Goal: Complete Application Form: Complete application form

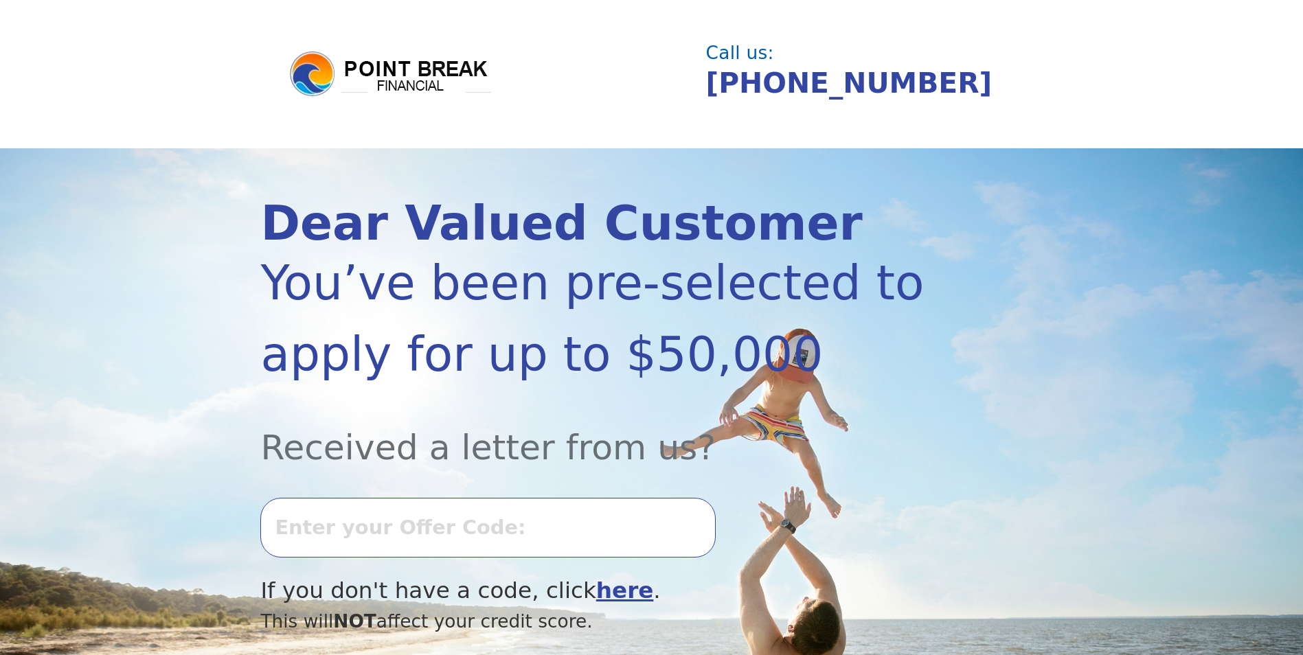
scroll to position [206, 0]
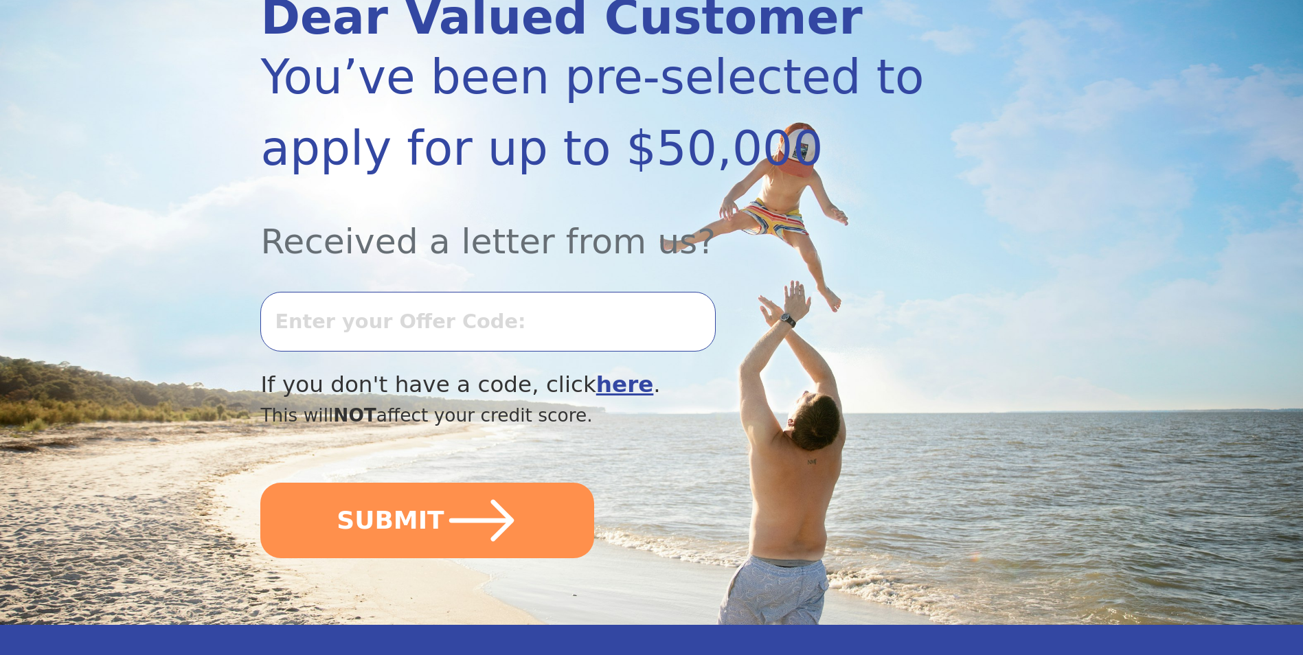
click at [291, 328] on input "text" at bounding box center [487, 321] width 455 height 59
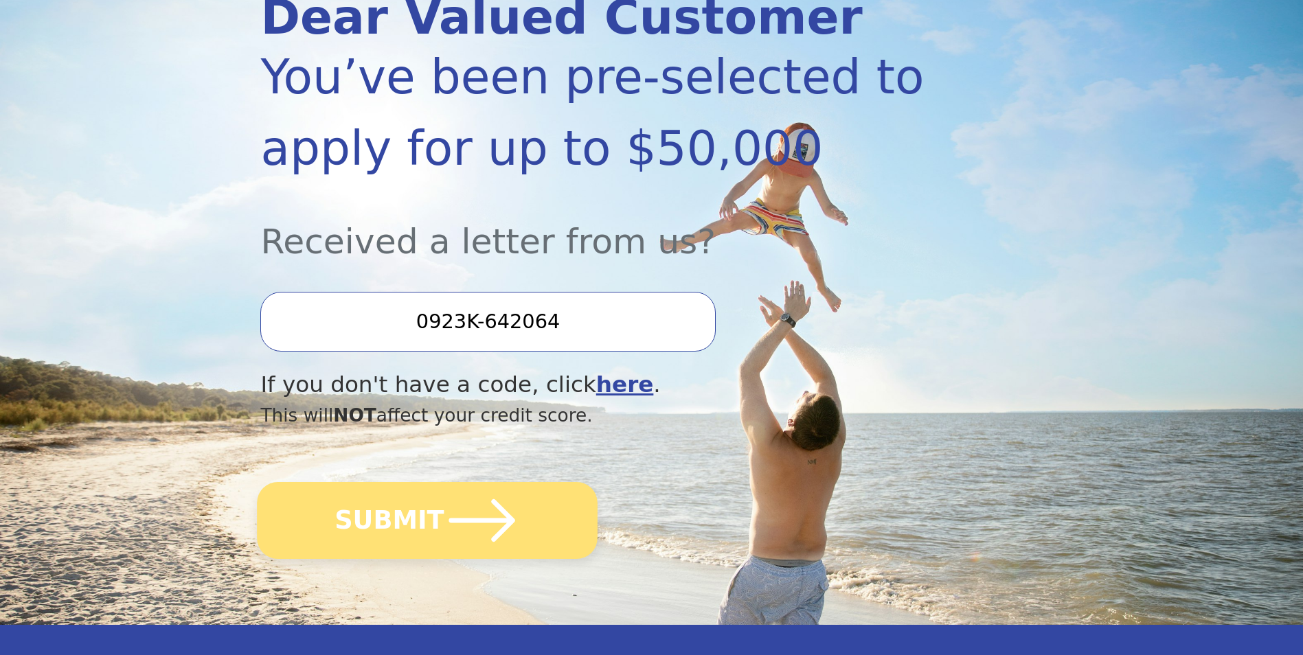
type input "0923K-642064"
click at [400, 526] on button "SUBMIT" at bounding box center [428, 520] width 341 height 77
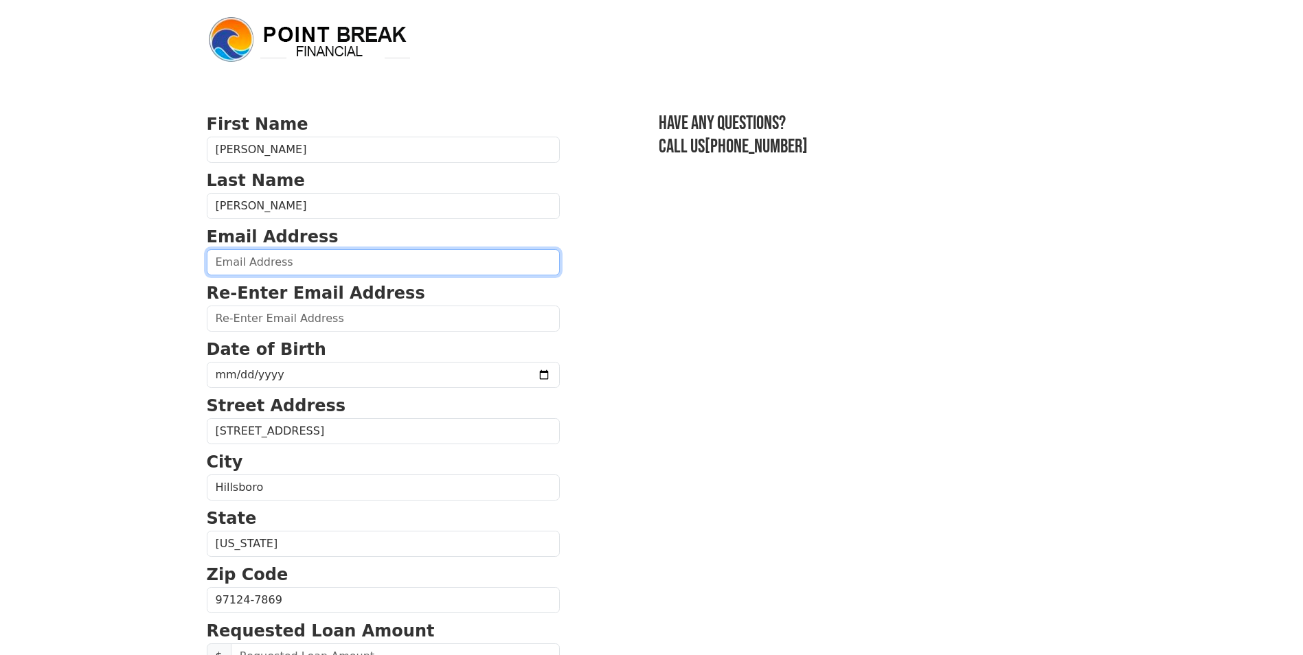
click at [220, 262] on input "email" at bounding box center [383, 262] width 353 height 26
type input "david_b_howard@msn.com"
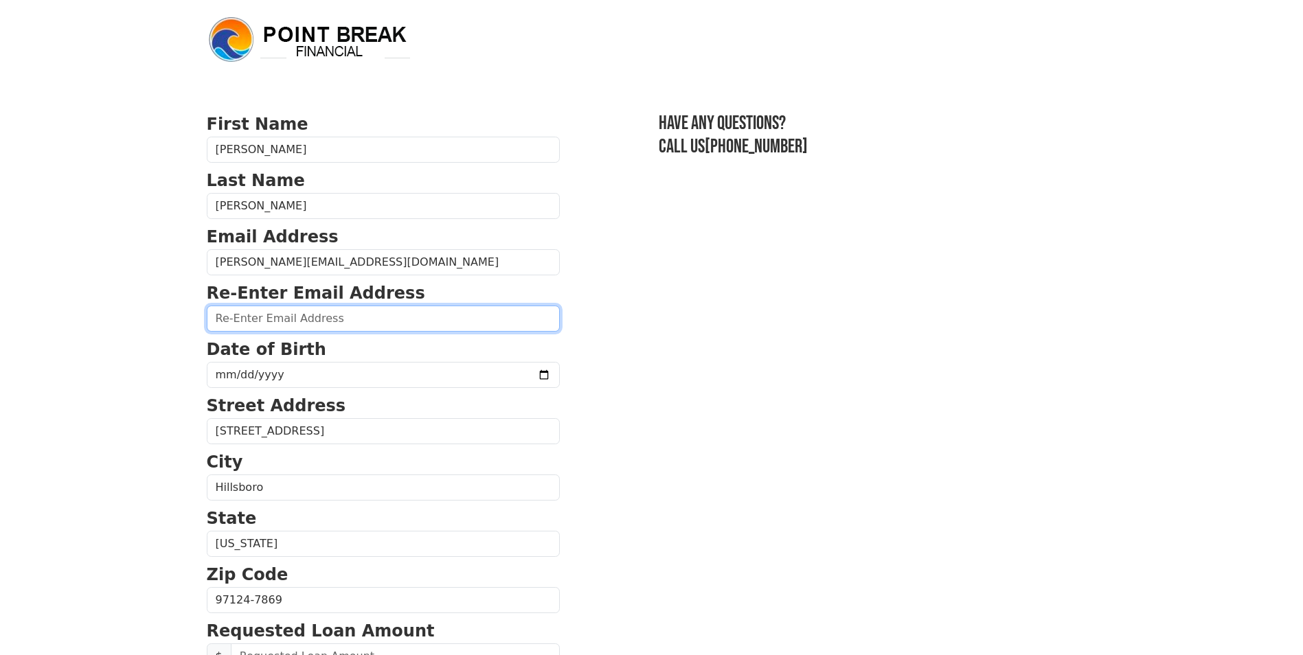
type input "david_b_howard@msn.com"
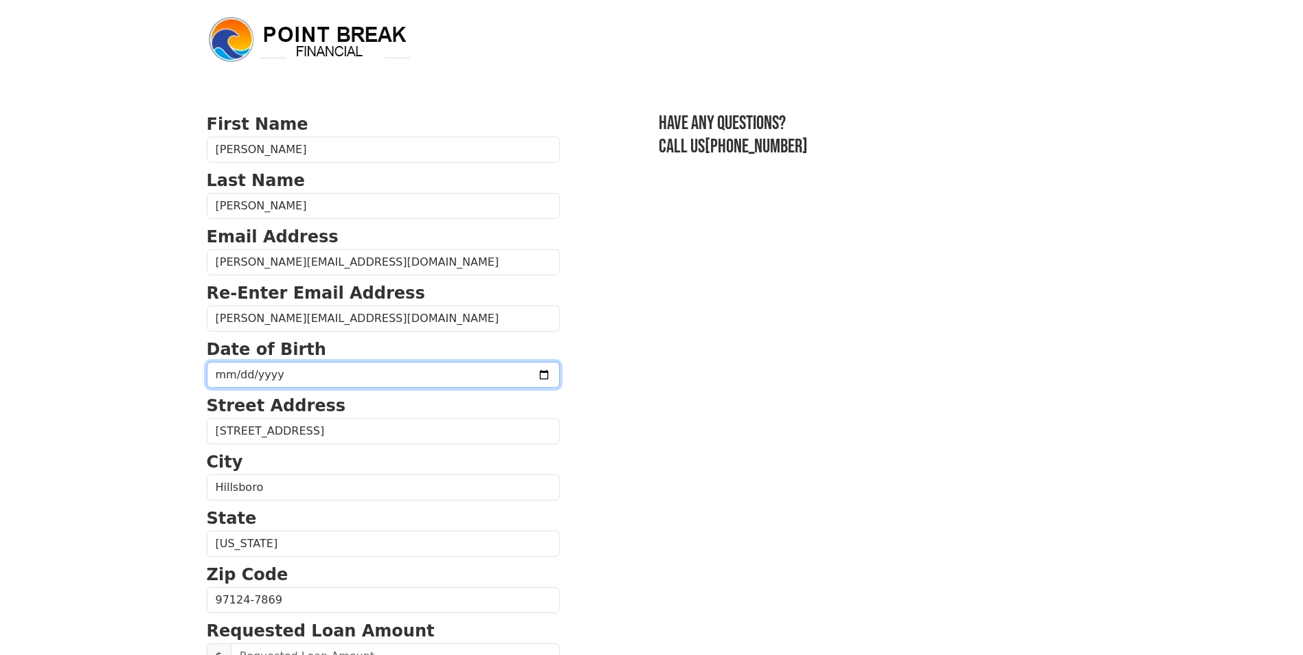
click at [310, 378] on input "date" at bounding box center [383, 375] width 353 height 26
click at [507, 374] on input "date" at bounding box center [383, 375] width 353 height 26
type input "1964-07-29"
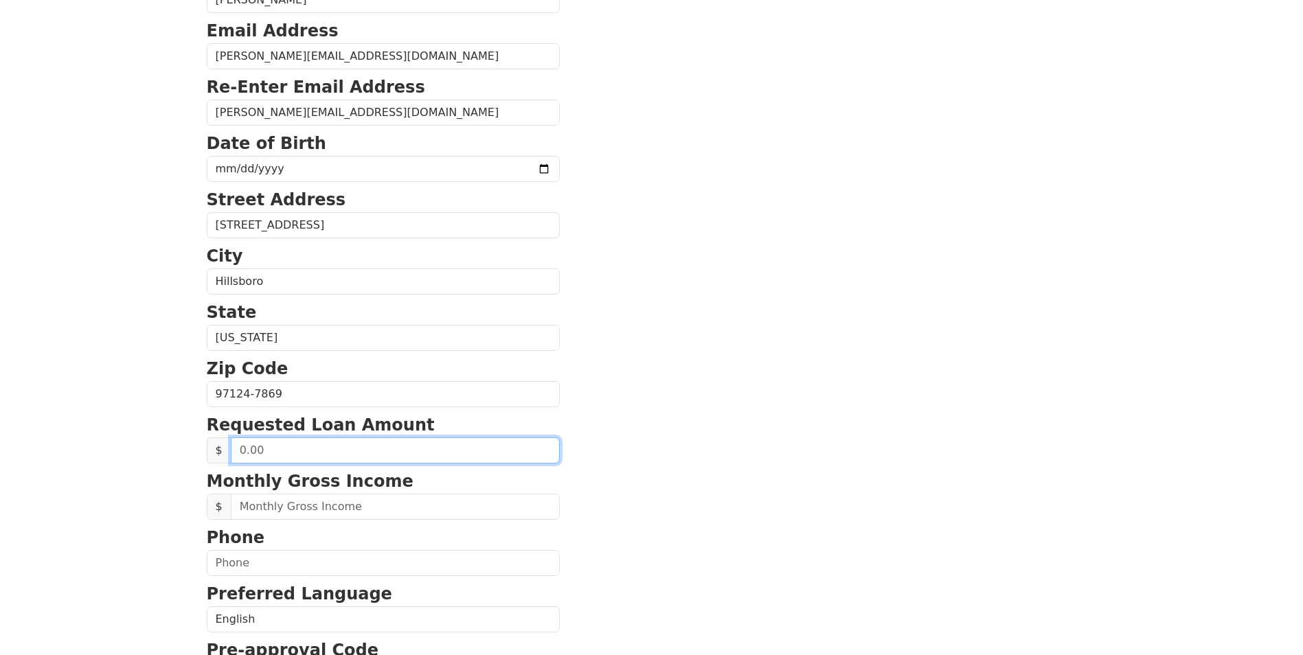
click at [248, 451] on input "text" at bounding box center [395, 450] width 329 height 26
type input "40,000.00"
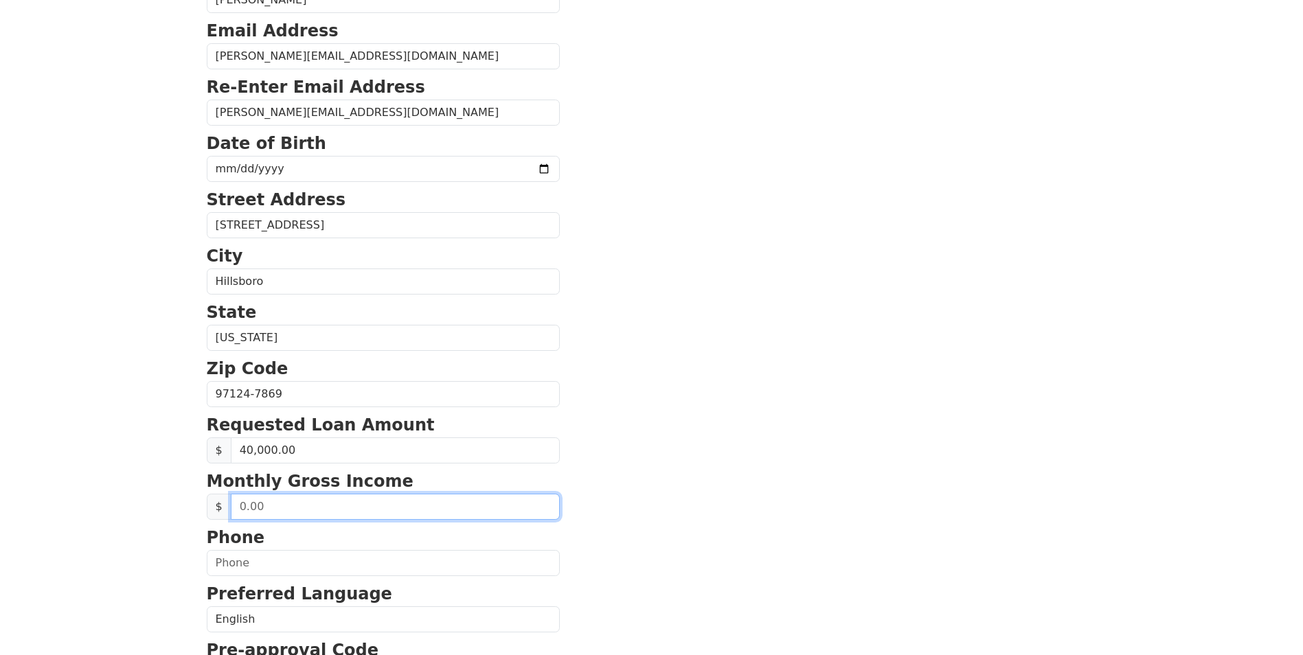
click at [264, 505] on input "text" at bounding box center [395, 507] width 329 height 26
type input "13,733.00"
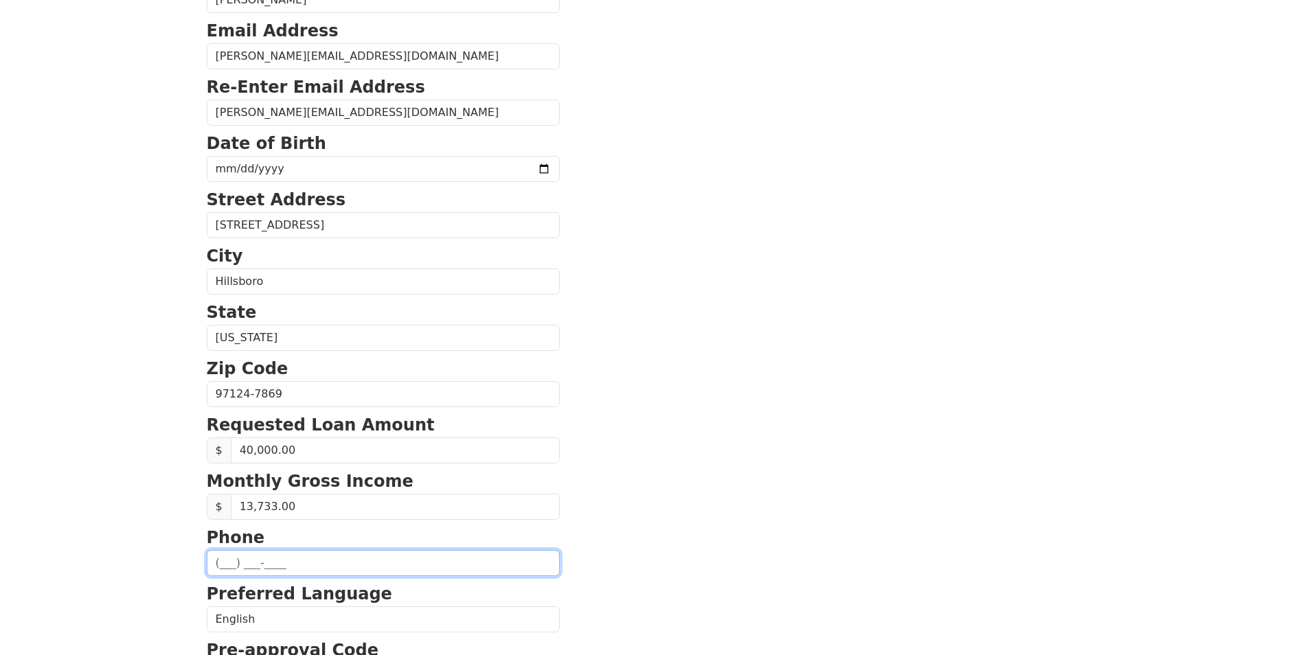
drag, startPoint x: 302, startPoint y: 566, endPoint x: 293, endPoint y: 562, distance: 9.6
click at [302, 566] on input "text" at bounding box center [383, 563] width 353 height 26
type input "(509) 389-7811"
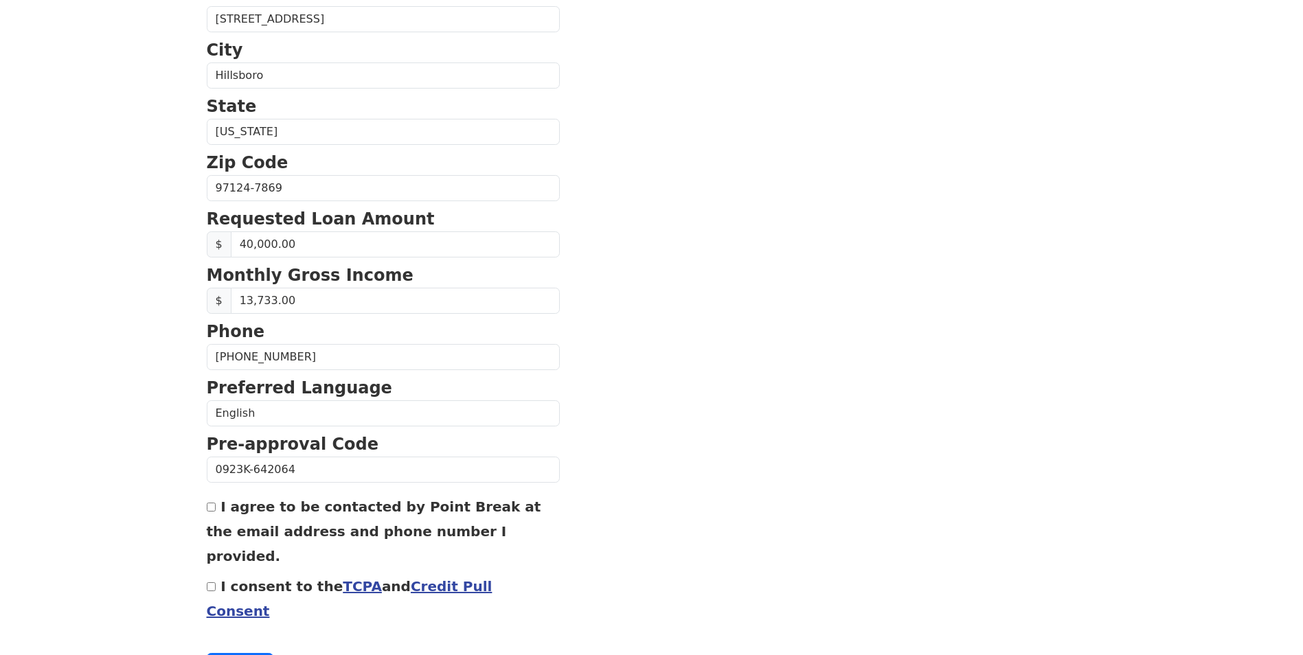
click at [209, 505] on input "I agree to be contacted by Point Break at the email address and phone number I …" at bounding box center [211, 507] width 9 height 9
checkbox input "true"
click at [212, 582] on input "I consent to the TCPA and Credit Pull Consent" at bounding box center [211, 586] width 9 height 9
checkbox input "true"
click at [235, 653] on button "Continue" at bounding box center [240, 666] width 67 height 26
